Goal: Transaction & Acquisition: Purchase product/service

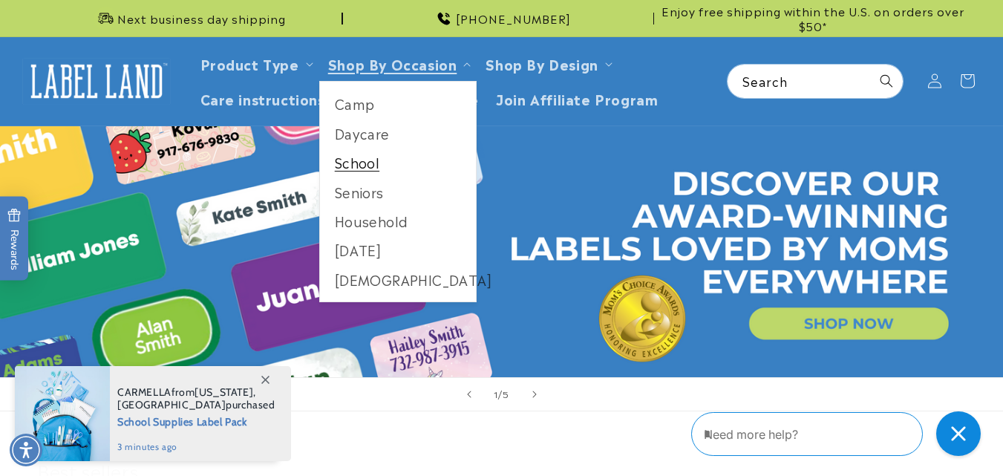
click at [363, 167] on link "School" at bounding box center [398, 162] width 157 height 29
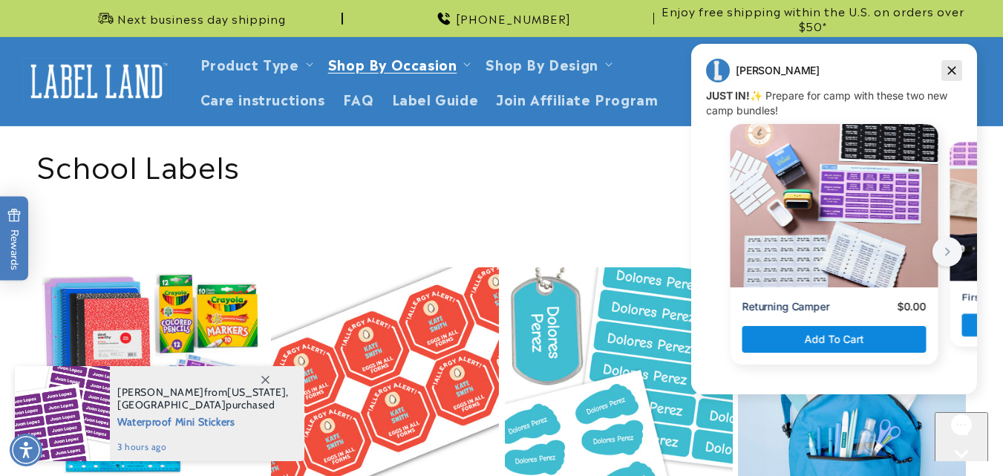
click at [945, 66] on icon "Dismiss campaign" at bounding box center [951, 71] width 15 height 18
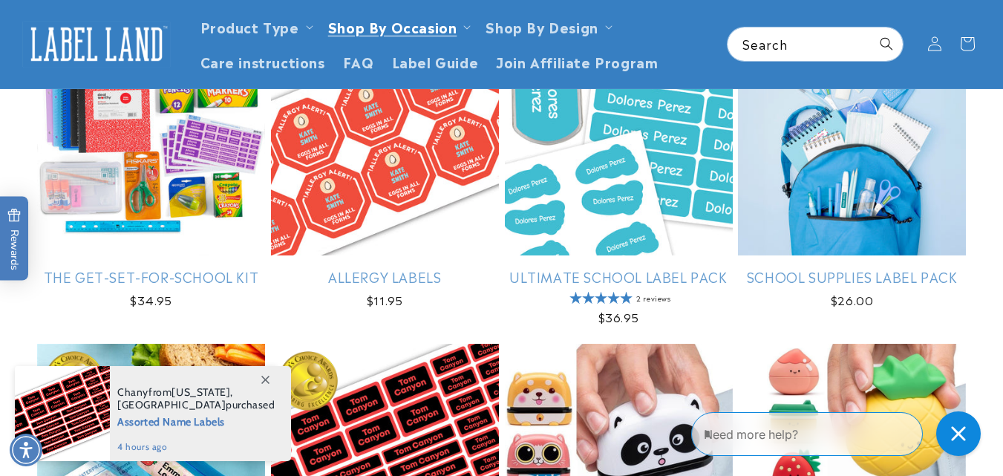
scroll to position [183, 0]
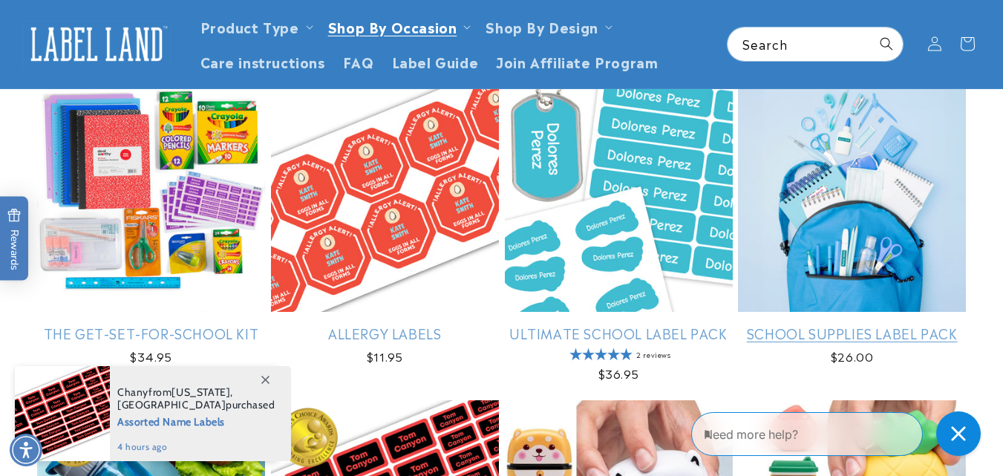
click at [841, 324] on link "School Supplies Label Pack" at bounding box center [852, 332] width 228 height 17
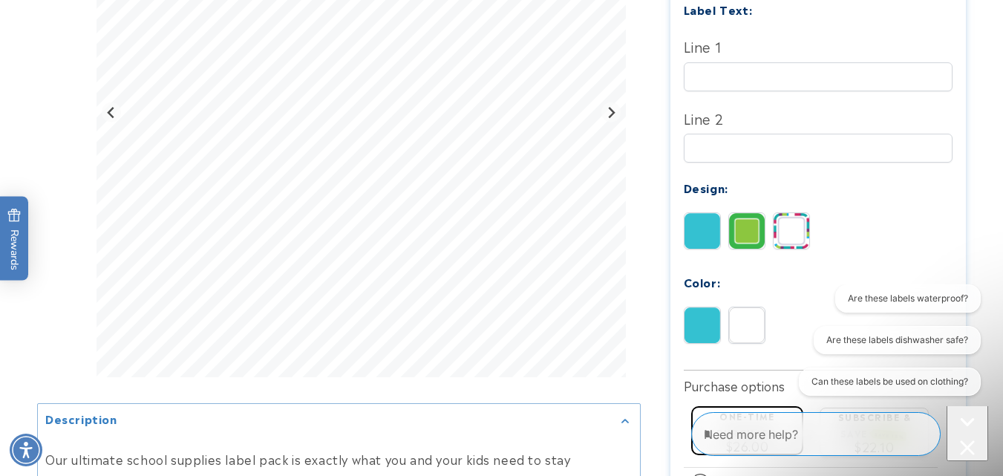
scroll to position [532, 0]
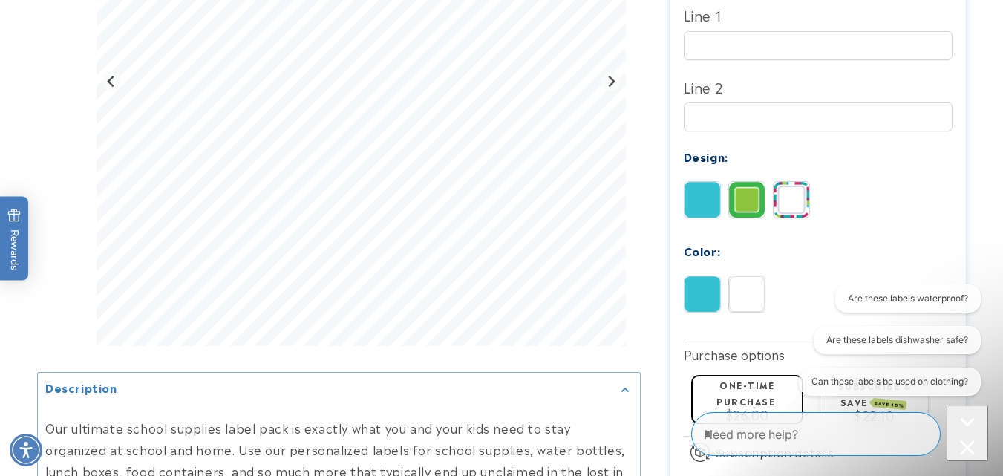
click at [782, 187] on img at bounding box center [791, 200] width 36 height 36
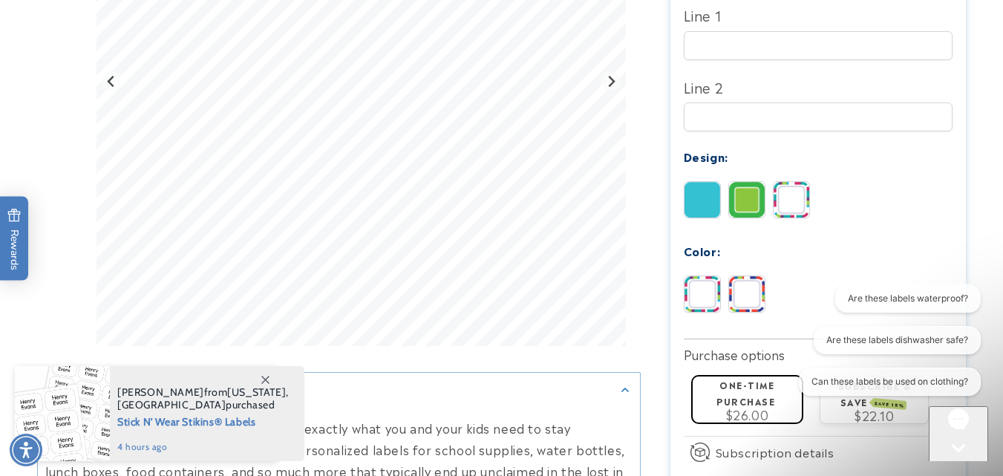
click at [744, 191] on img at bounding box center [747, 200] width 36 height 36
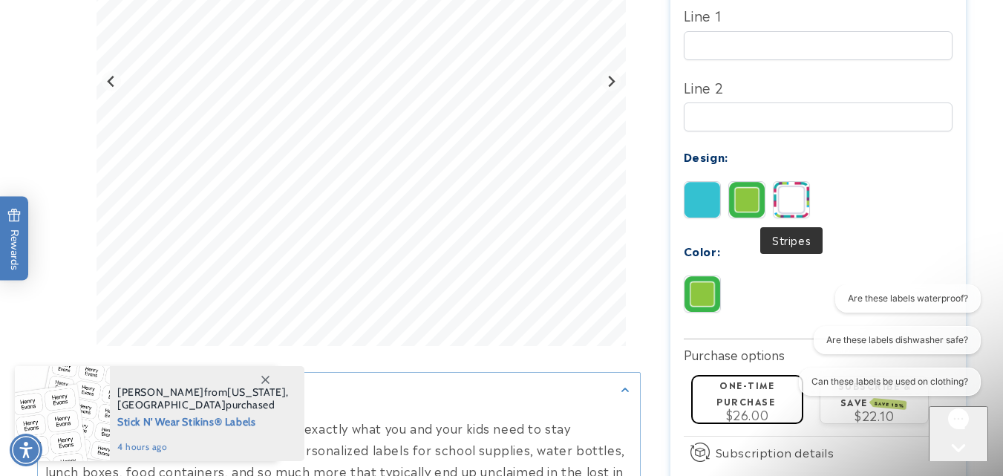
click at [806, 202] on img at bounding box center [791, 200] width 36 height 36
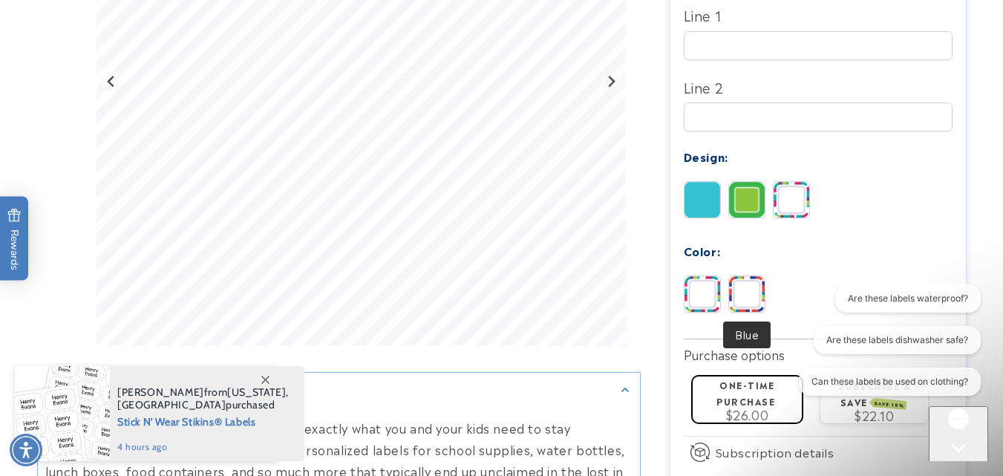
click at [755, 295] on img at bounding box center [747, 294] width 36 height 36
click at [699, 295] on img at bounding box center [702, 294] width 36 height 36
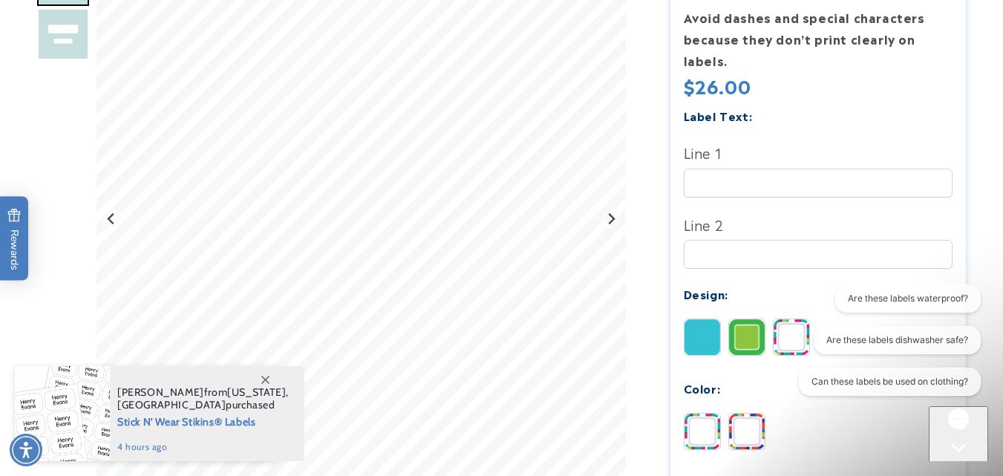
scroll to position [401, 0]
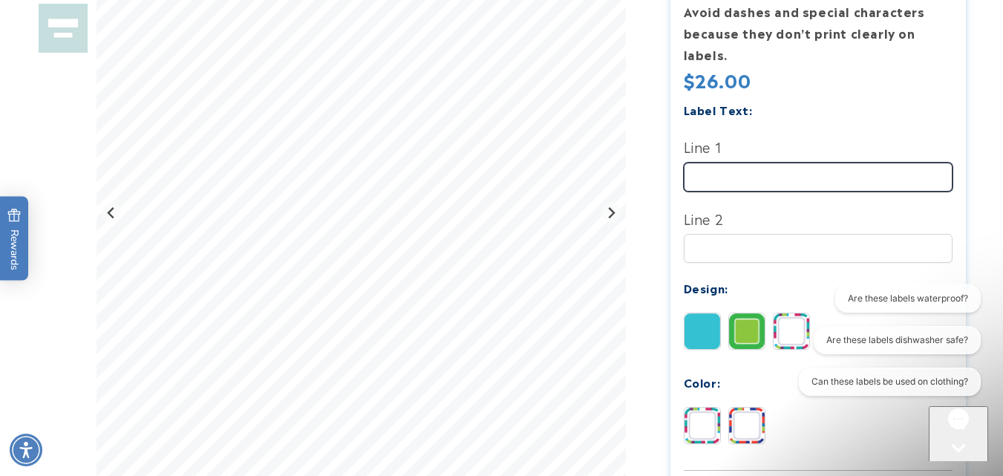
click at [734, 181] on input "Line 1" at bounding box center [817, 177] width 269 height 29
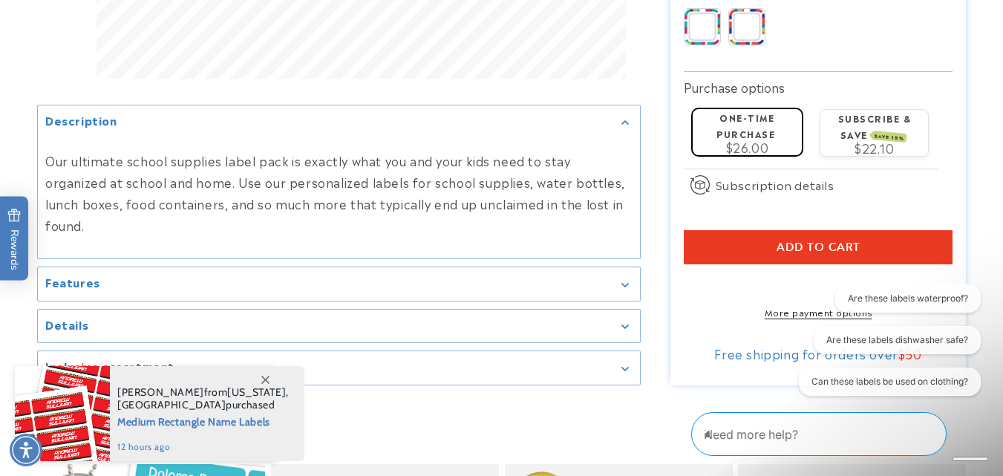
scroll to position [856, 0]
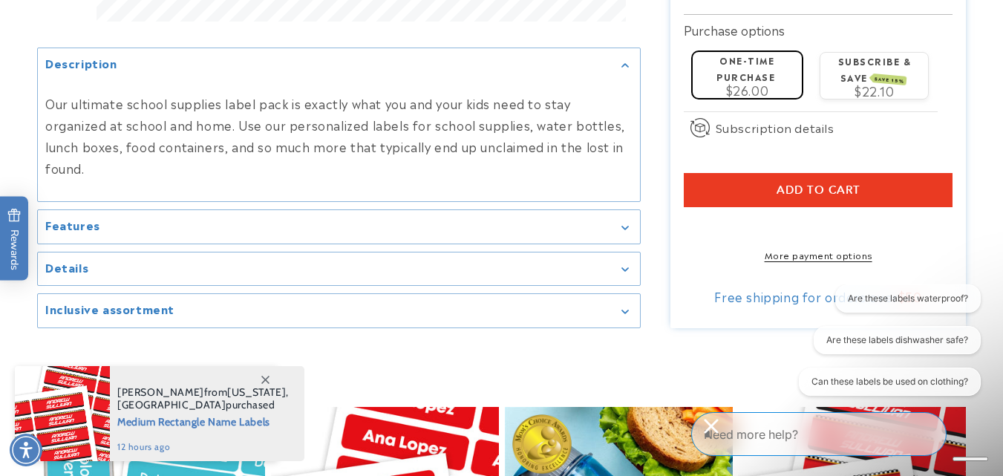
click at [624, 230] on icon "Gallery Viewer" at bounding box center [624, 228] width 7 height 4
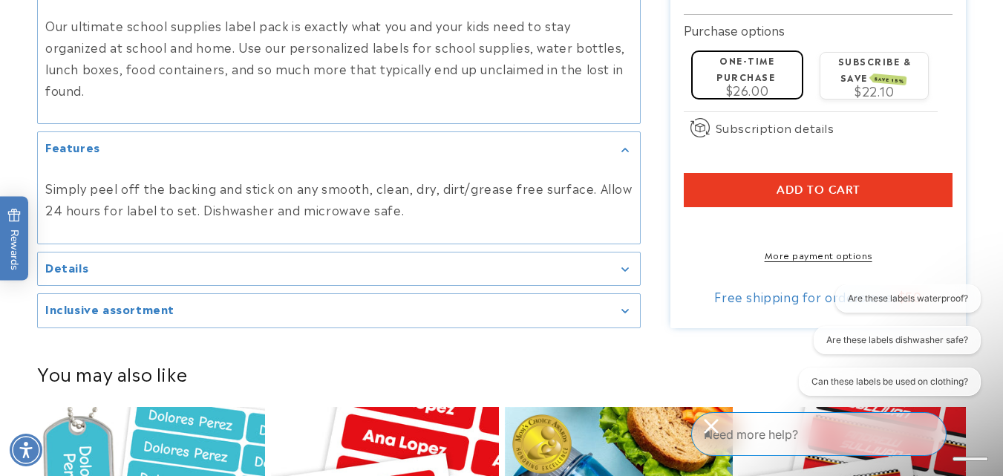
click at [613, 275] on div "Details" at bounding box center [338, 268] width 587 height 11
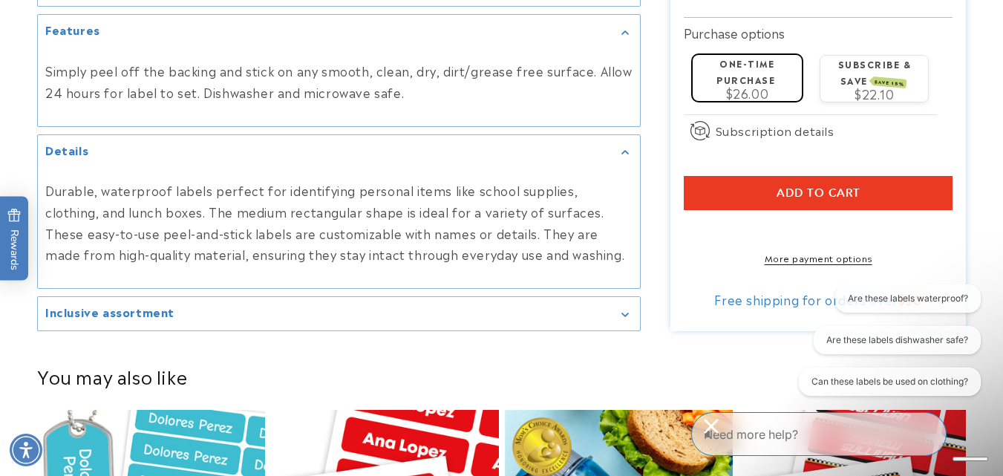
click at [604, 319] on div "Inclusive assortment" at bounding box center [338, 313] width 587 height 11
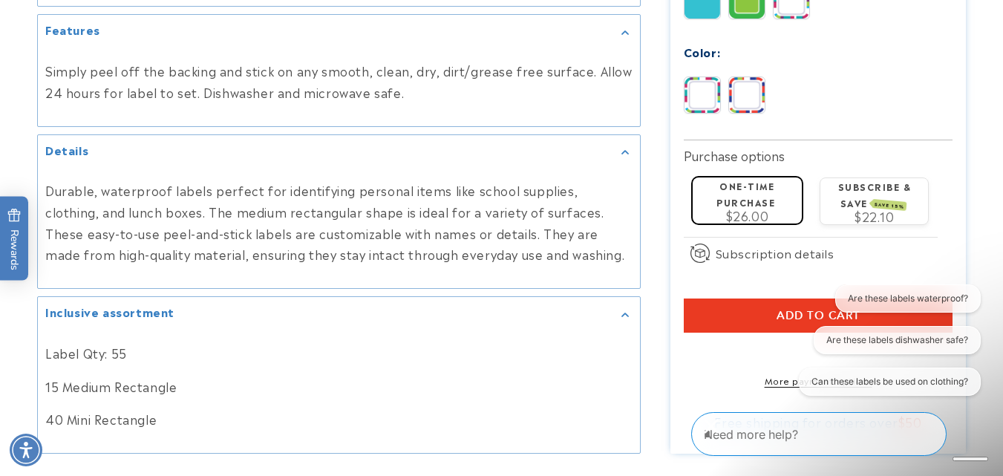
click at [762, 298] on button "Add to cart" at bounding box center [817, 315] width 269 height 34
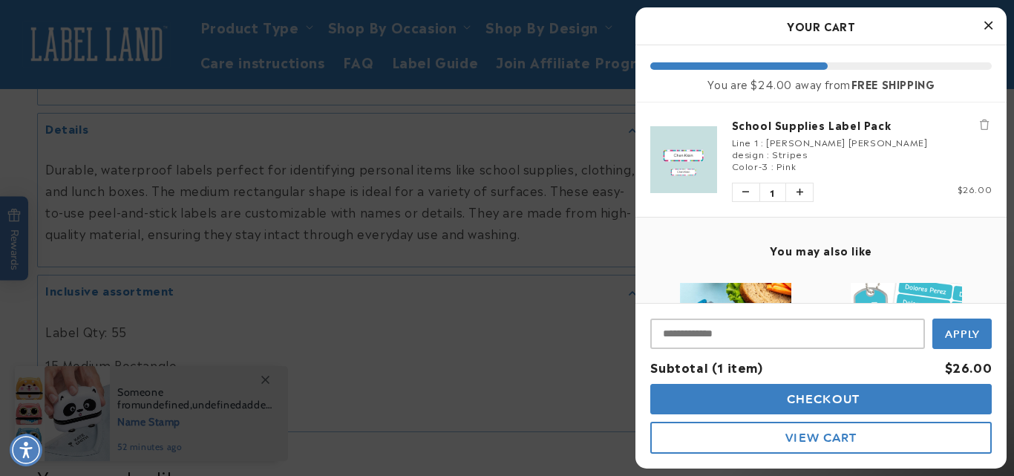
drag, startPoint x: 1013, startPoint y: 160, endPoint x: 1002, endPoint y: 102, distance: 59.7
click at [1002, 118] on div at bounding box center [507, 238] width 1014 height 476
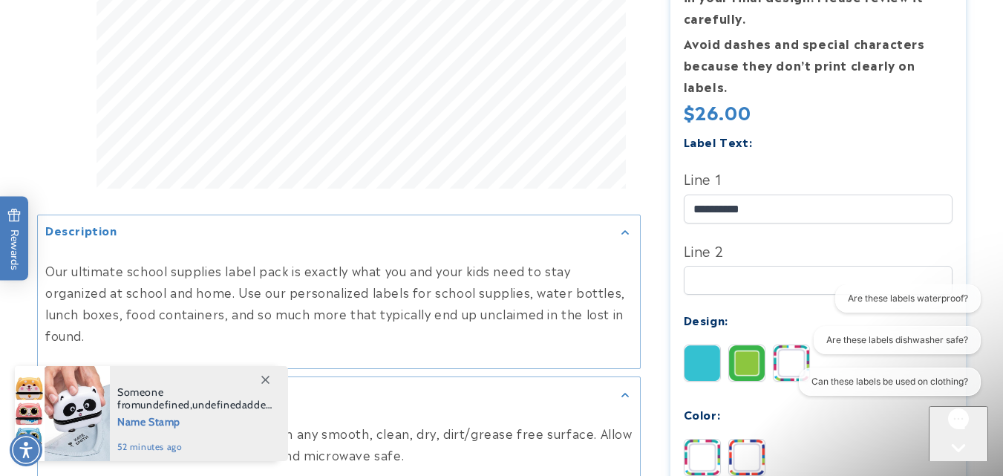
scroll to position [511, 0]
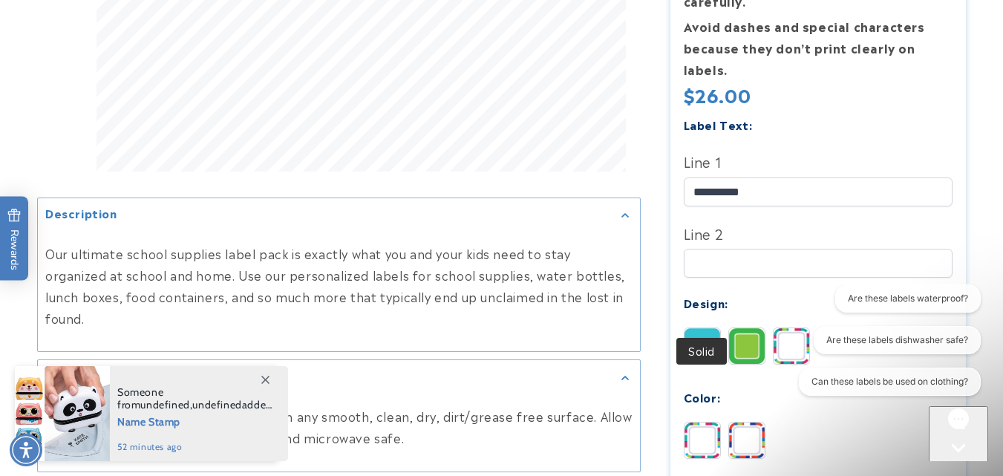
click at [698, 328] on img at bounding box center [702, 346] width 36 height 36
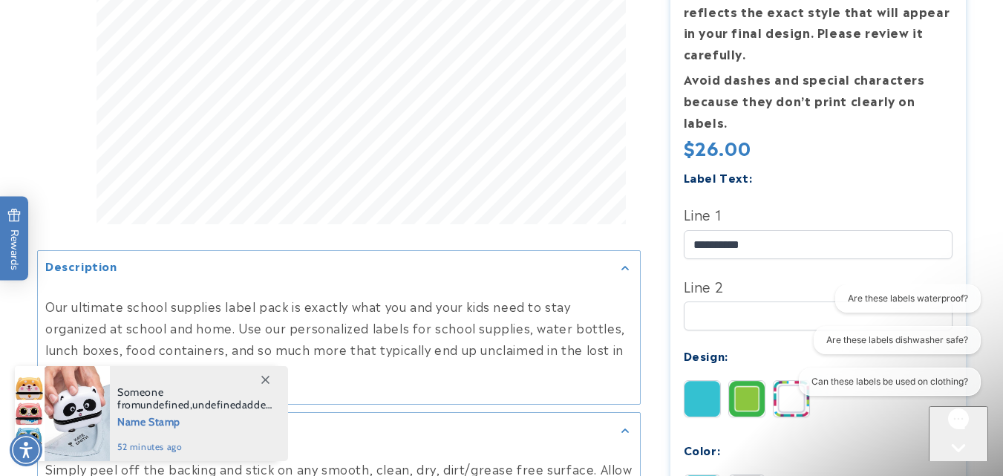
scroll to position [465, 0]
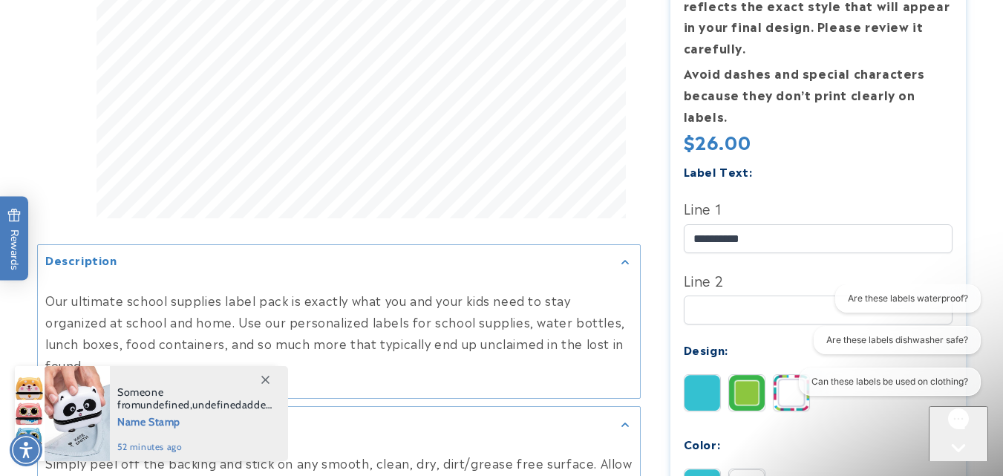
click at [753, 375] on img at bounding box center [747, 393] width 36 height 36
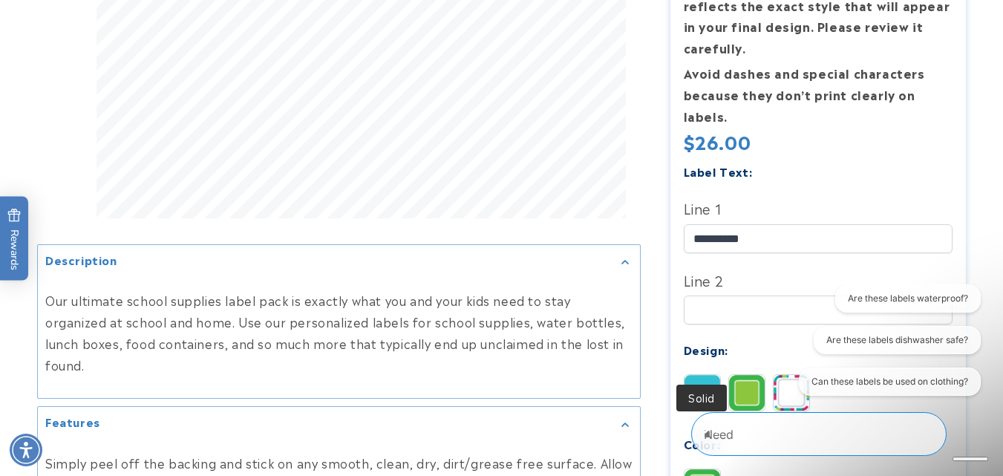
click at [695, 375] on img at bounding box center [702, 393] width 36 height 36
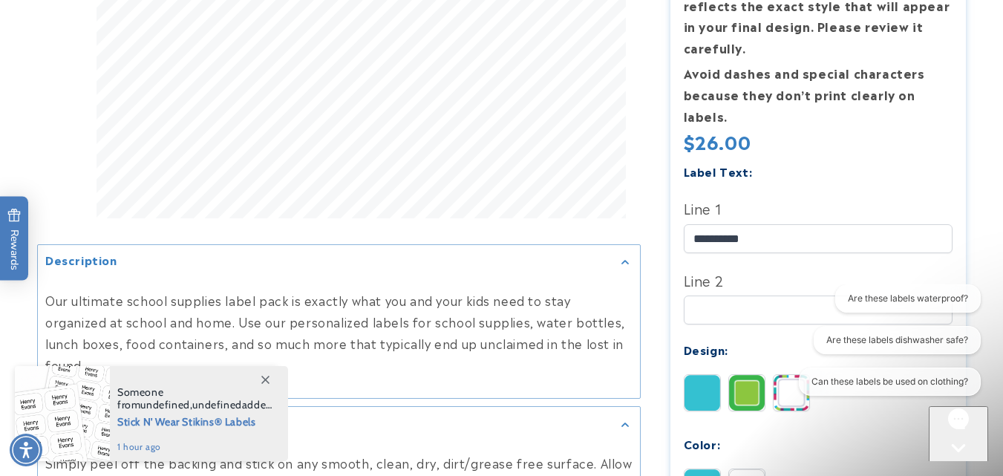
click at [743, 337] on div "**********" at bounding box center [817, 345] width 269 height 367
click at [750, 375] on img at bounding box center [747, 393] width 36 height 36
click at [721, 224] on input "**********" at bounding box center [817, 238] width 269 height 29
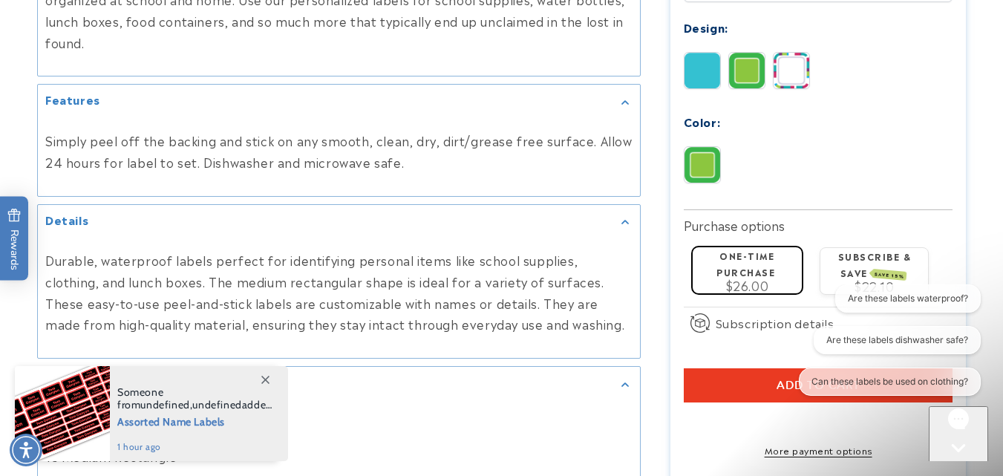
scroll to position [833, 0]
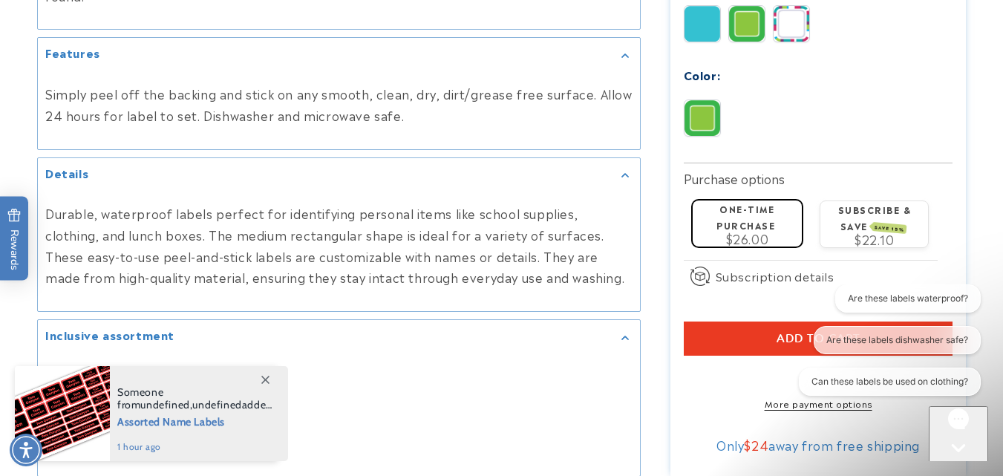
click at [775, 321] on button "Add to cart" at bounding box center [817, 338] width 269 height 34
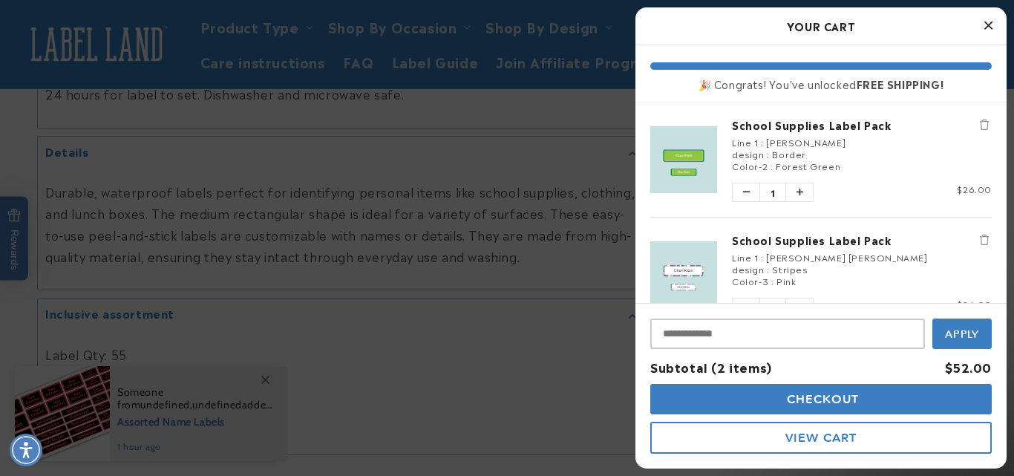
click at [988, 25] on icon "Close Cart" at bounding box center [988, 25] width 8 height 13
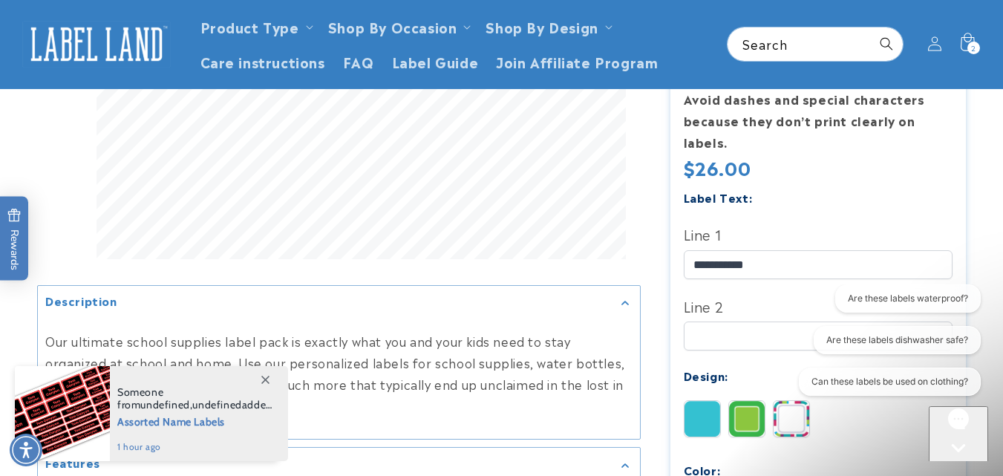
scroll to position [407, 0]
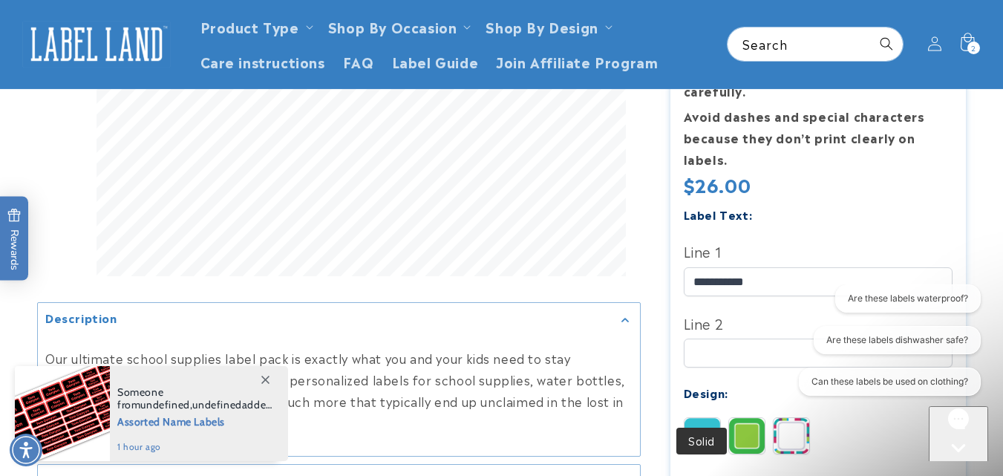
click at [698, 418] on img at bounding box center [702, 436] width 36 height 36
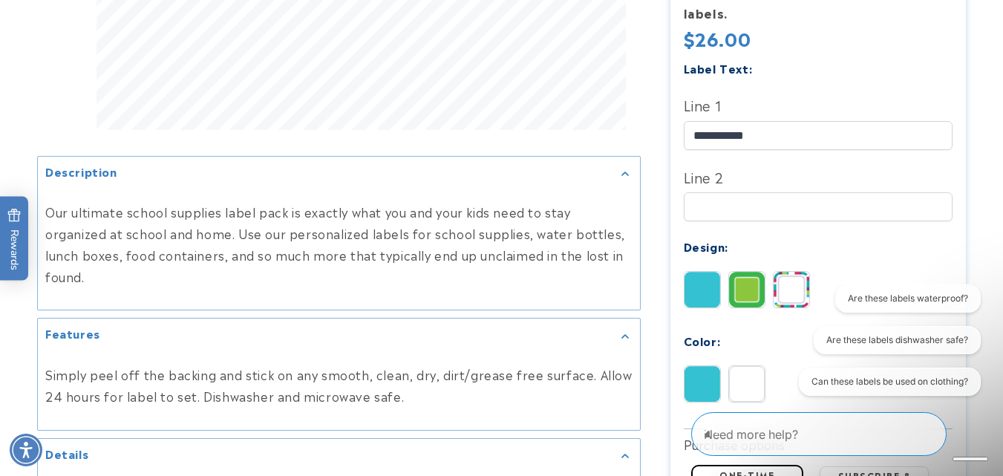
scroll to position [576, 0]
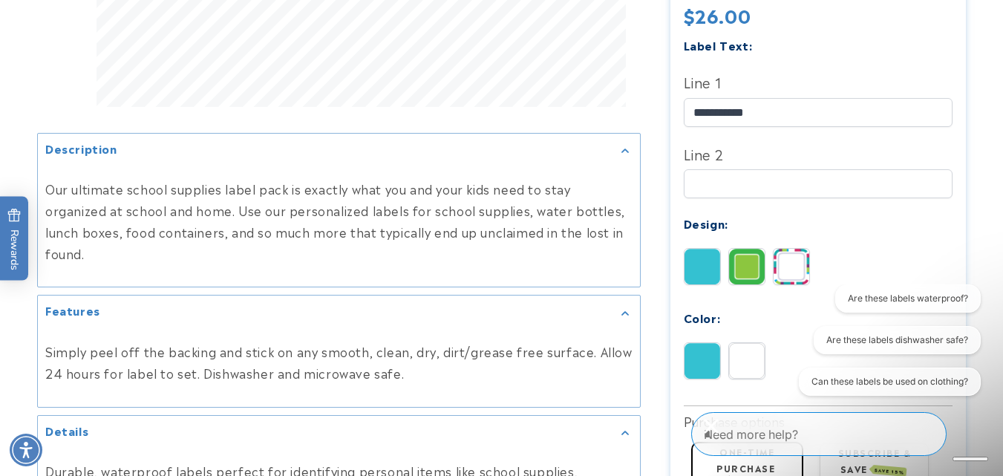
click at [699, 343] on img at bounding box center [702, 361] width 36 height 36
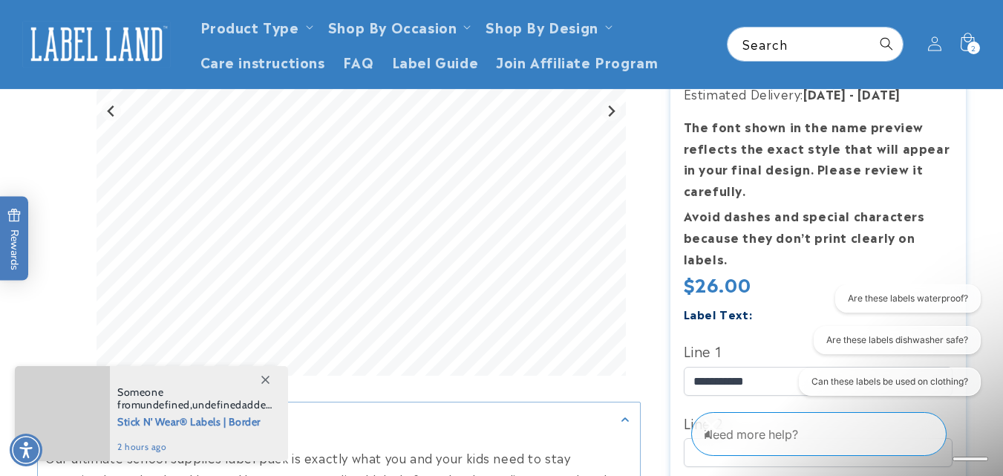
scroll to position [289, 0]
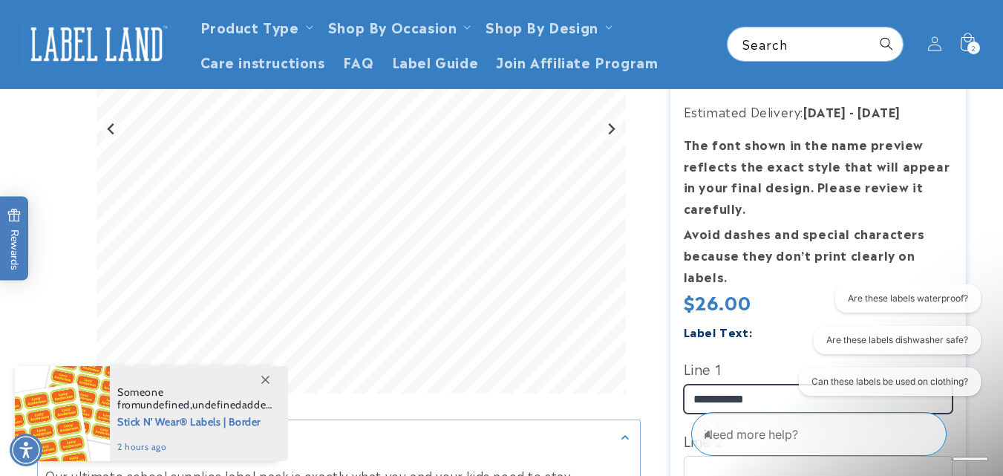
click at [718, 384] on input "**********" at bounding box center [817, 398] width 269 height 29
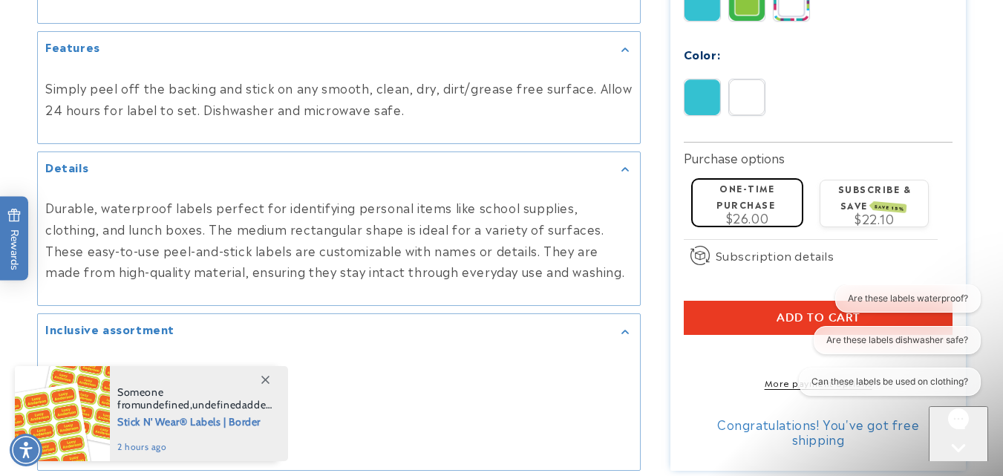
scroll to position [856, 0]
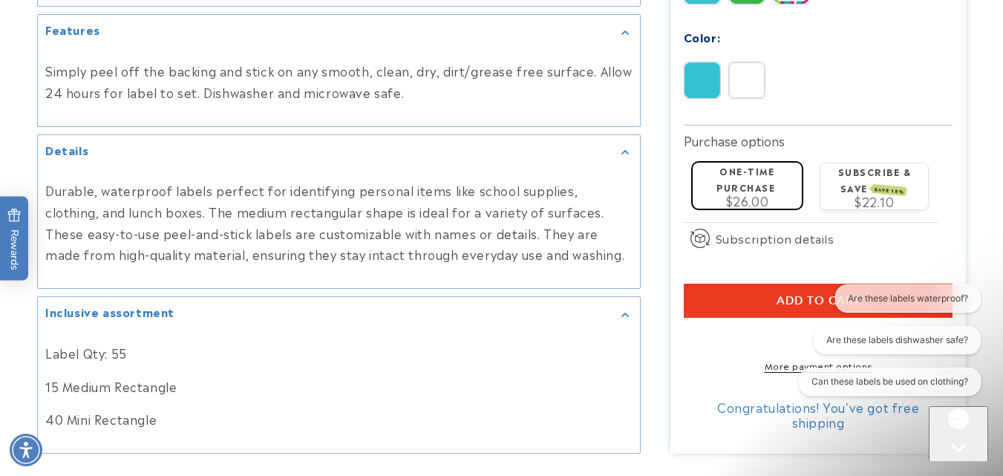
click at [704, 283] on button "Add to cart" at bounding box center [817, 300] width 269 height 34
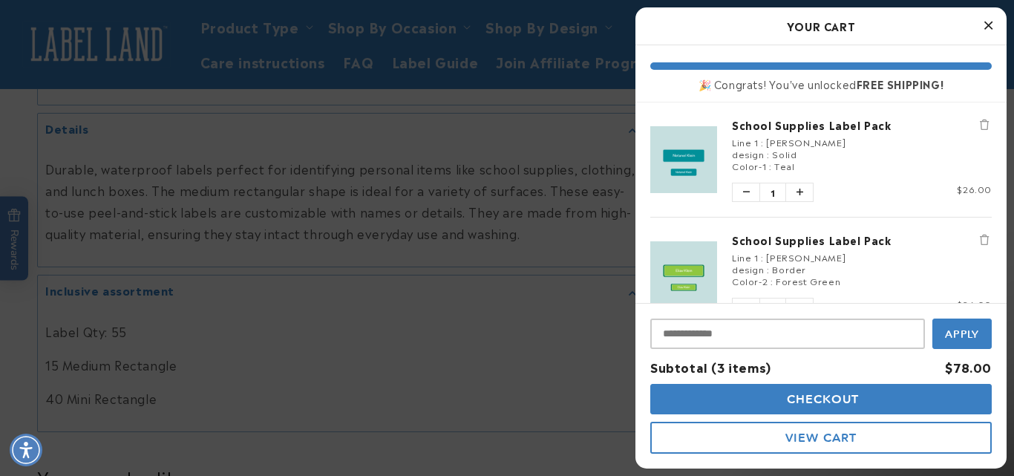
click at [994, 30] on button "Close Cart" at bounding box center [988, 26] width 22 height 22
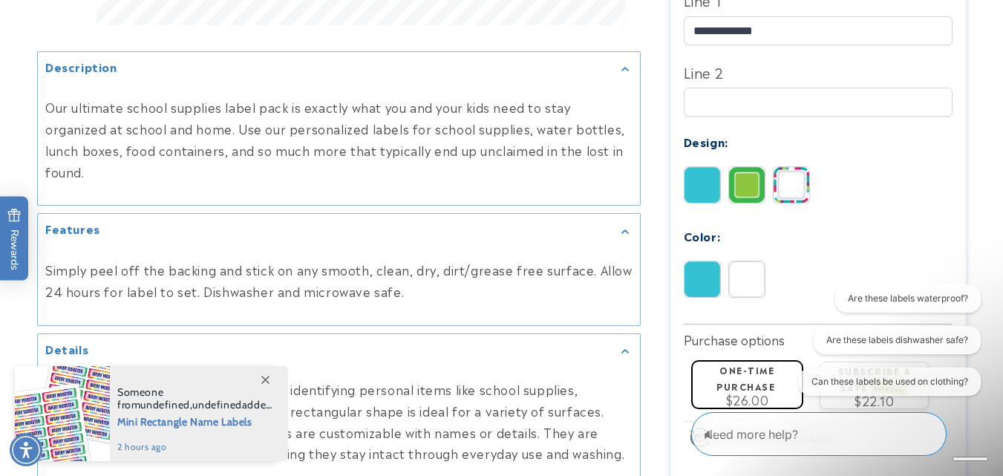
scroll to position [669, 0]
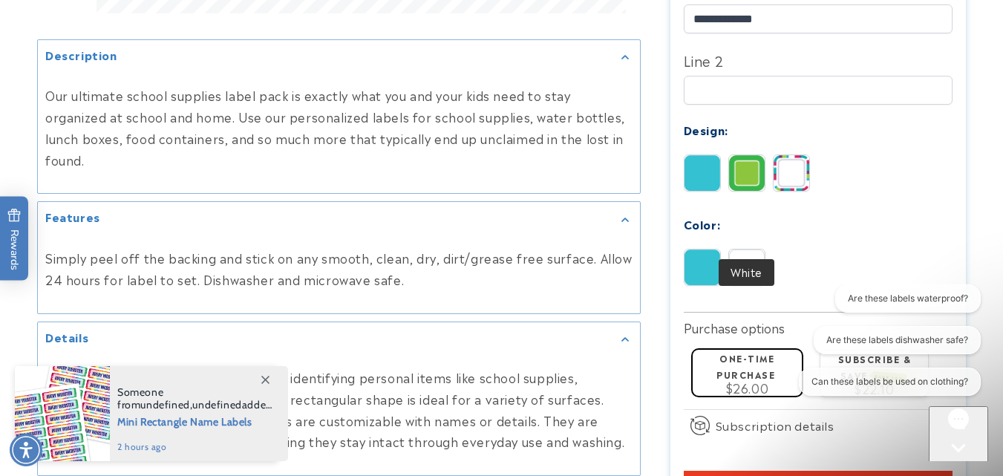
click at [738, 249] on img at bounding box center [747, 267] width 36 height 36
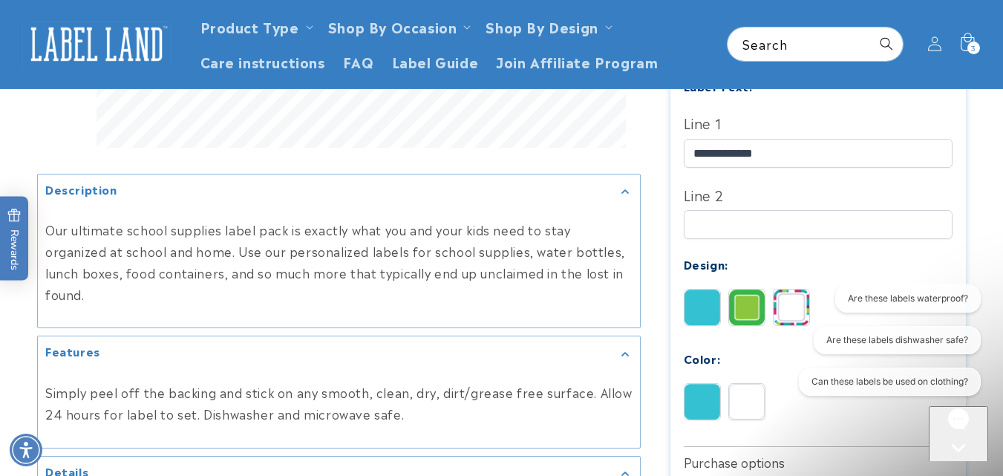
scroll to position [511, 0]
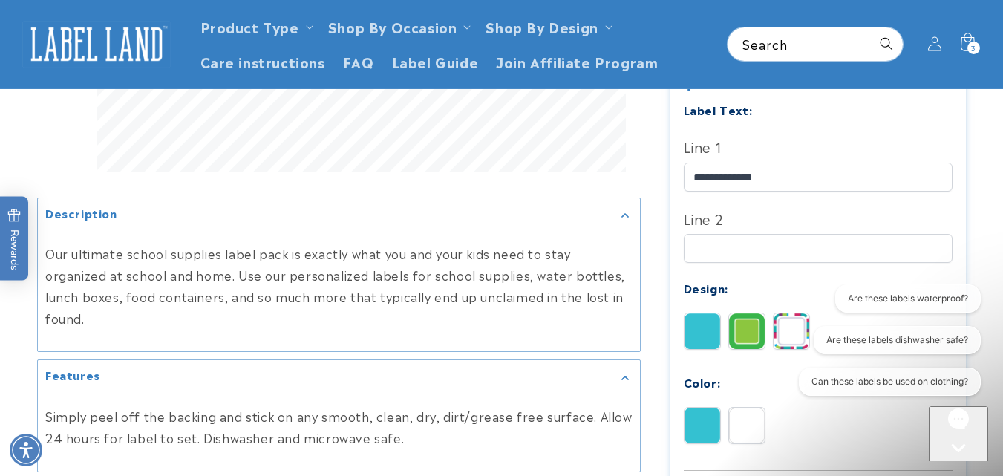
click at [779, 298] on div "Are these labels waterproof? Are these labels dishwasher safe? Can these labels…" at bounding box center [881, 342] width 211 height 117
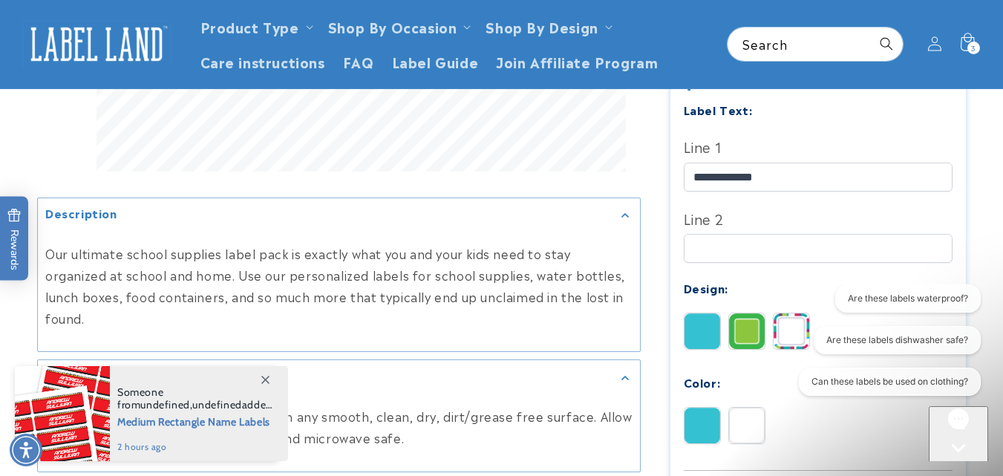
click at [796, 301] on div "Are these labels waterproof? Are these labels dishwasher safe? Can these labels…" at bounding box center [882, 342] width 196 height 117
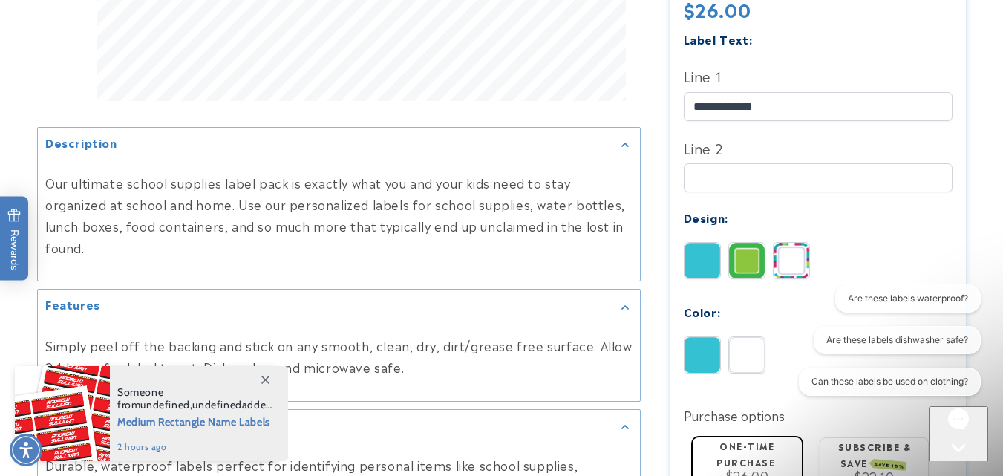
click at [790, 243] on img at bounding box center [791, 261] width 36 height 36
click at [753, 337] on img at bounding box center [747, 355] width 36 height 36
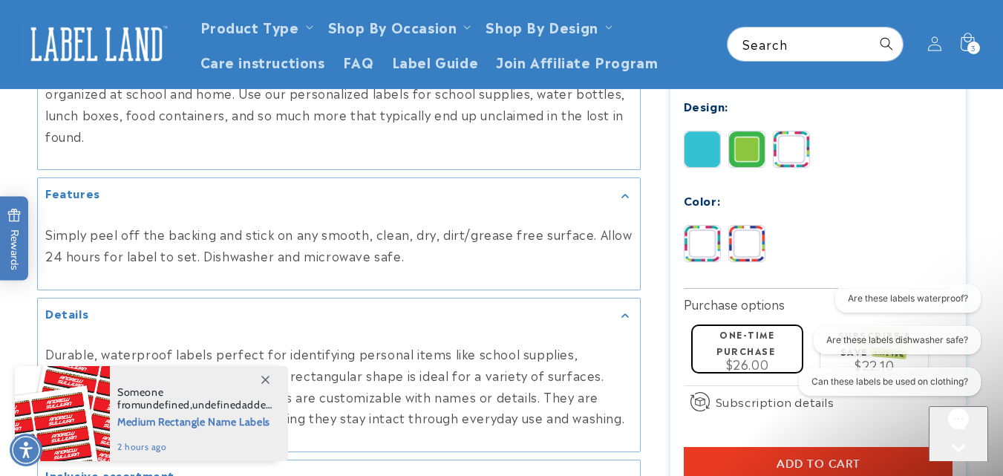
scroll to position [681, 0]
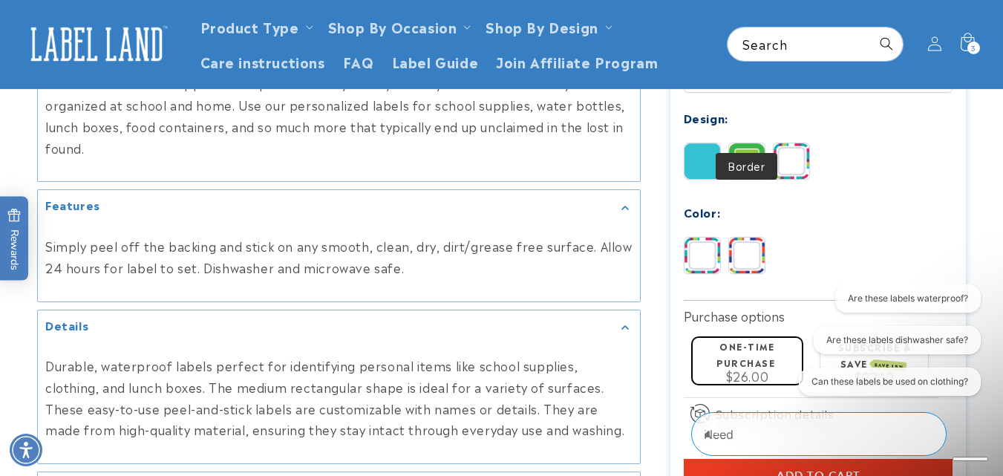
click at [758, 143] on img at bounding box center [747, 161] width 36 height 36
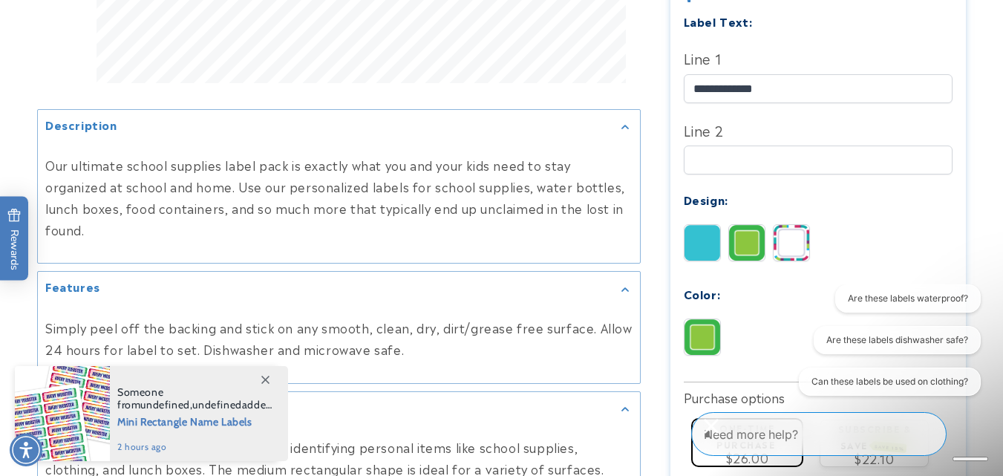
scroll to position [623, 0]
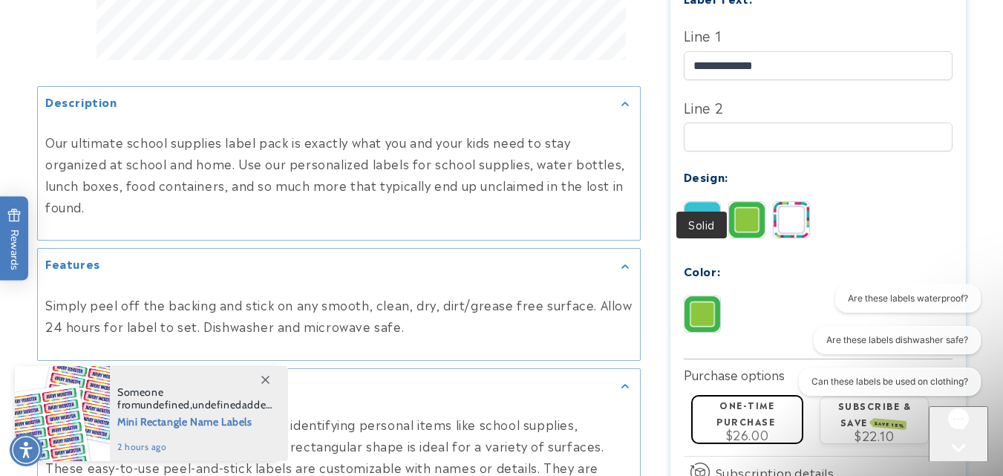
click at [692, 202] on img at bounding box center [702, 220] width 36 height 36
click at [704, 296] on img at bounding box center [702, 314] width 36 height 36
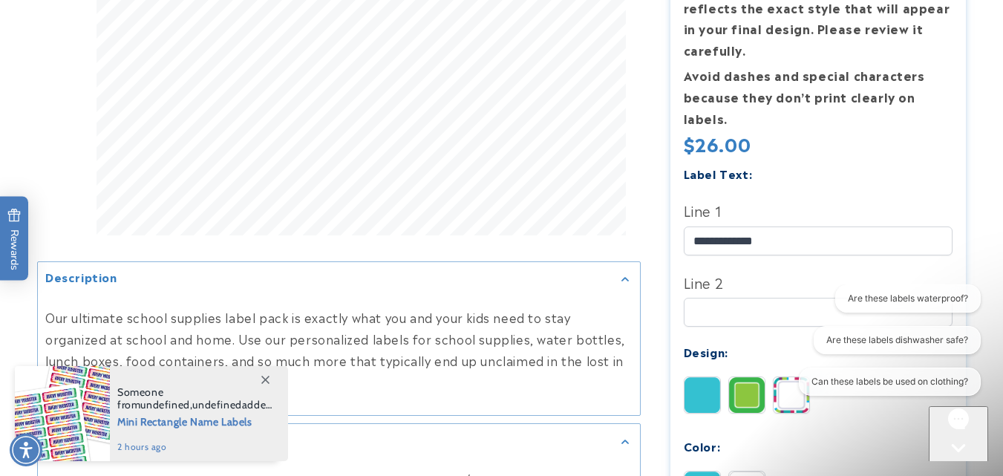
scroll to position [470, 0]
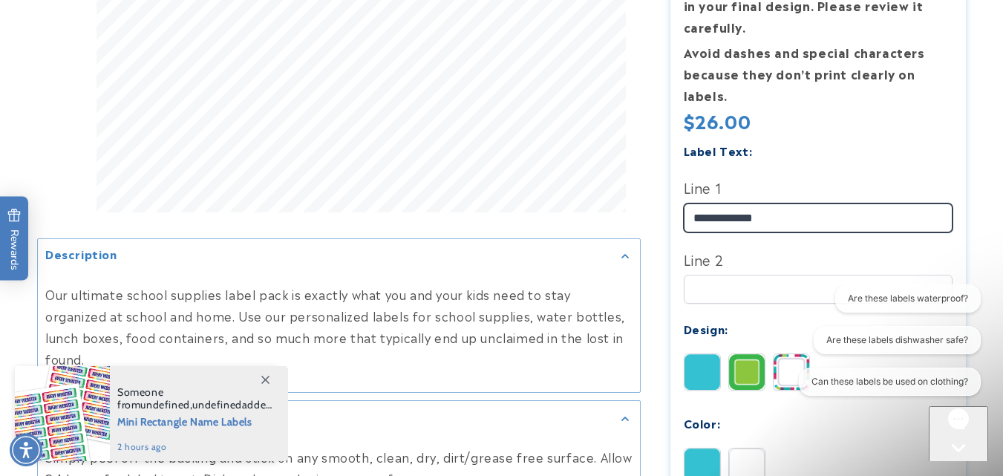
drag, startPoint x: 787, startPoint y: 182, endPoint x: 637, endPoint y: 193, distance: 150.3
click at [637, 193] on div "Description Features" at bounding box center [501, 258] width 928 height 1164
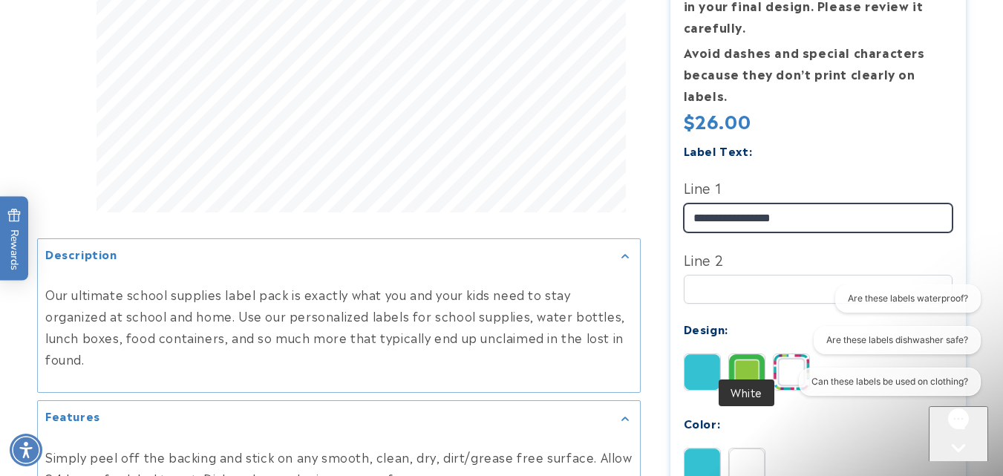
type input "**********"
click at [748, 448] on img at bounding box center [747, 466] width 36 height 36
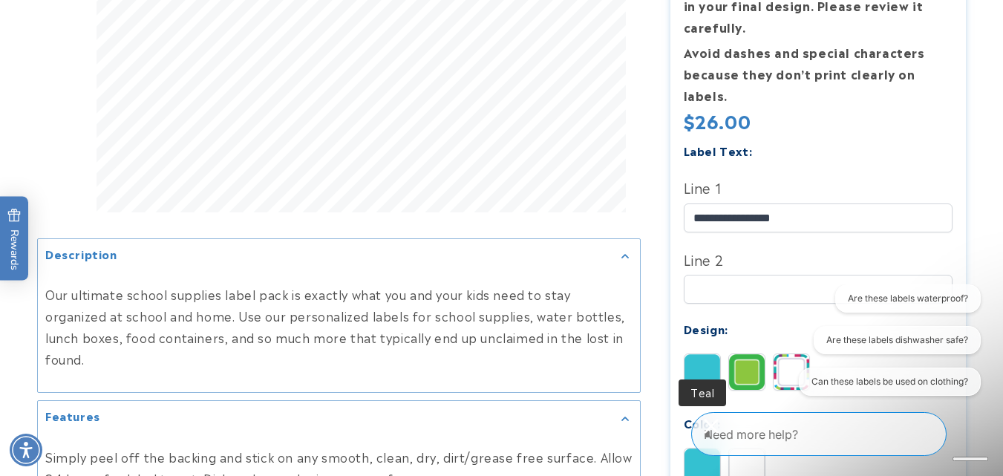
click at [689, 448] on img at bounding box center [702, 466] width 36 height 36
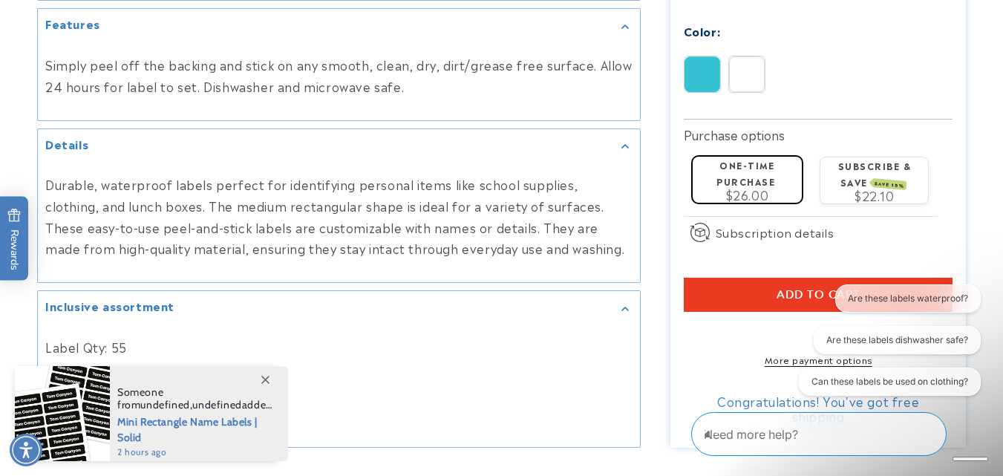
scroll to position [874, 0]
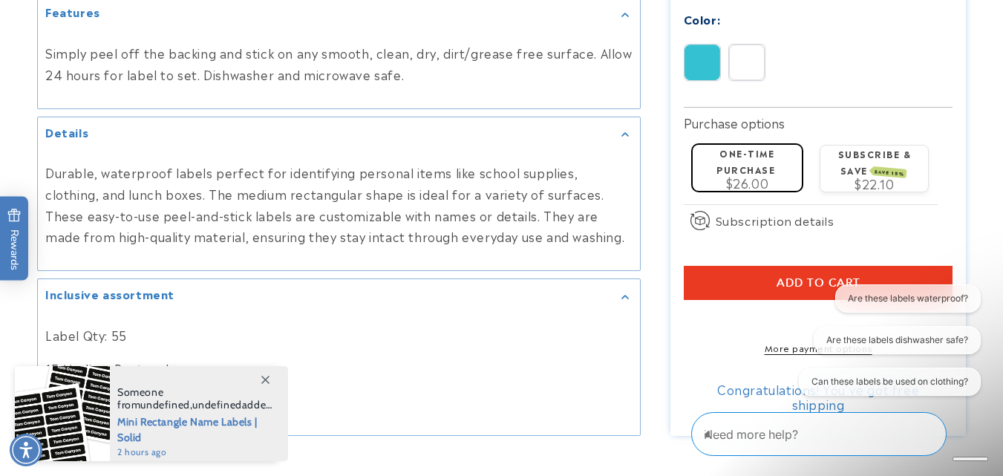
click at [818, 276] on span "Add to cart" at bounding box center [818, 282] width 84 height 13
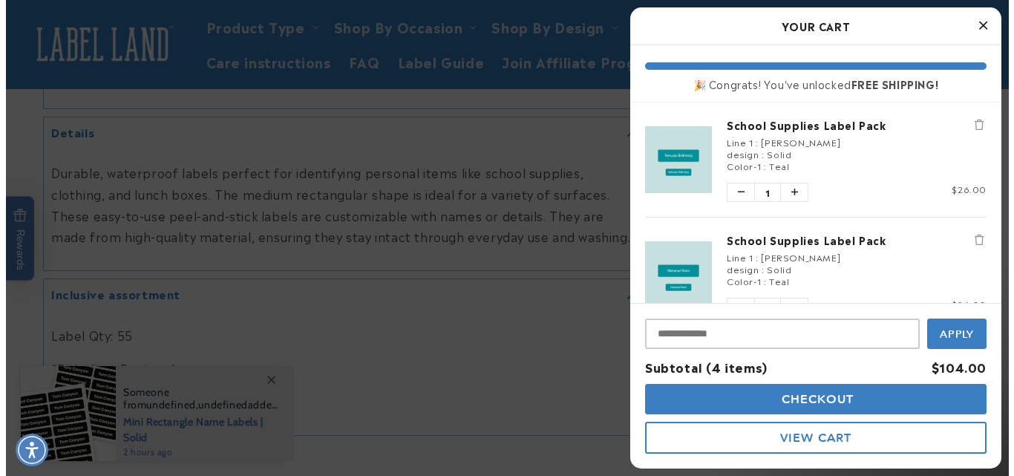
scroll to position [839, 0]
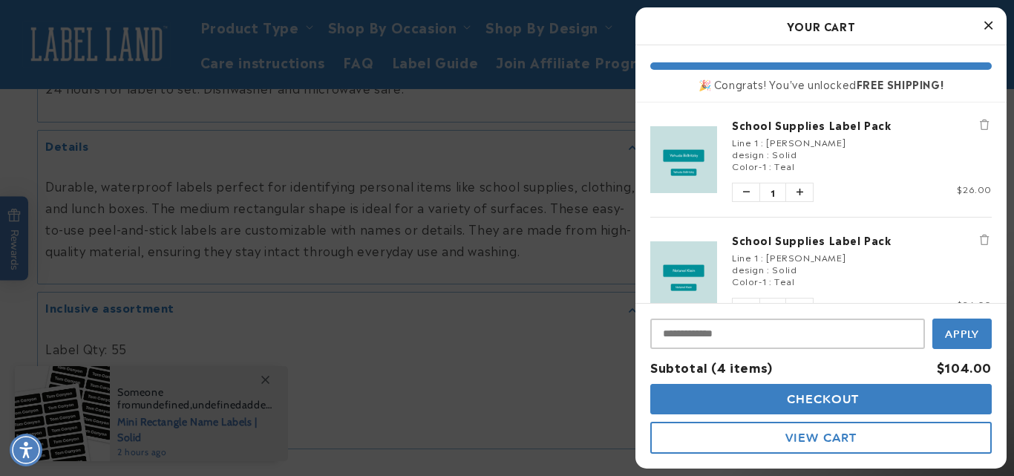
drag, startPoint x: 1013, startPoint y: 173, endPoint x: 1012, endPoint y: 53, distance: 119.5
click at [992, 27] on button "Close Cart" at bounding box center [988, 26] width 22 height 22
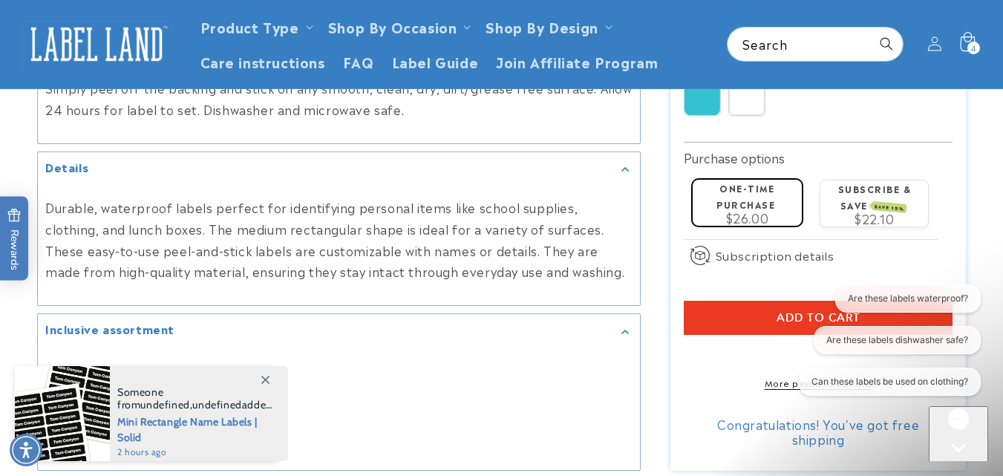
click at [962, 51] on icon at bounding box center [966, 44] width 35 height 35
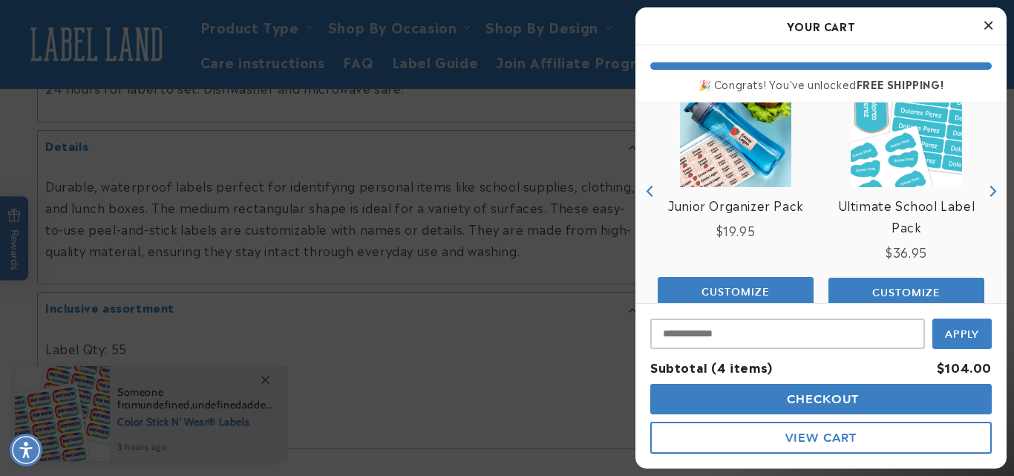
scroll to position [586, 0]
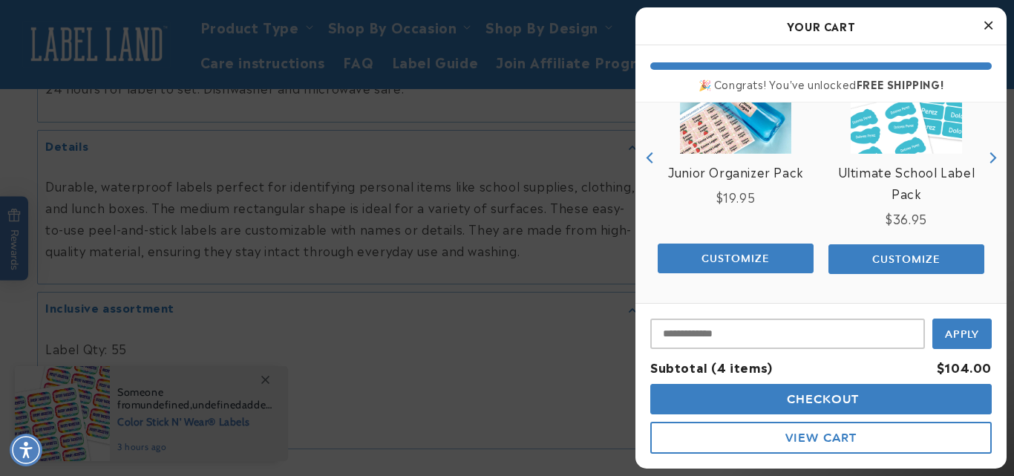
click at [862, 408] on button "Checkout" at bounding box center [820, 399] width 341 height 30
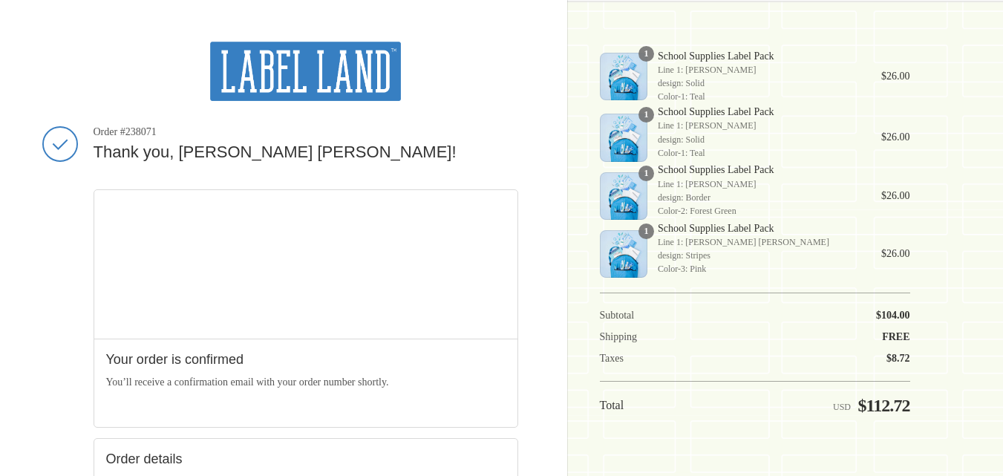
drag, startPoint x: 1013, startPoint y: 84, endPoint x: 1013, endPoint y: 38, distance: 46.0
click at [1002, 38] on html "Skip to content Thank you for your purchase! Show order summary Hide order summ…" at bounding box center [501, 238] width 1003 height 476
